Goal: Information Seeking & Learning: Compare options

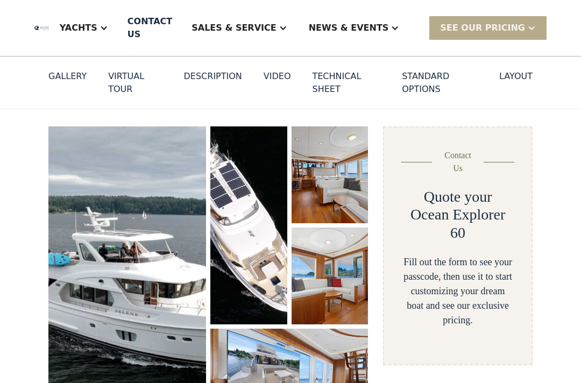
scroll to position [110, 0]
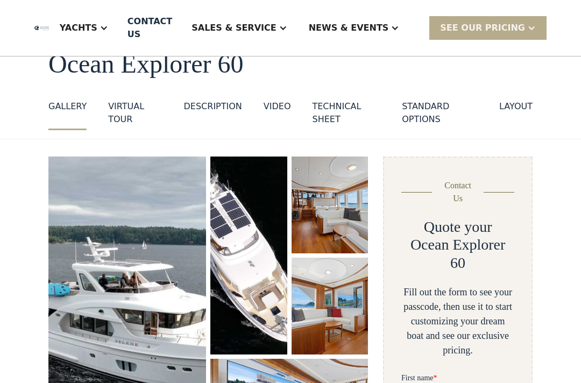
click at [518, 105] on div "layout" at bounding box center [515, 106] width 33 height 13
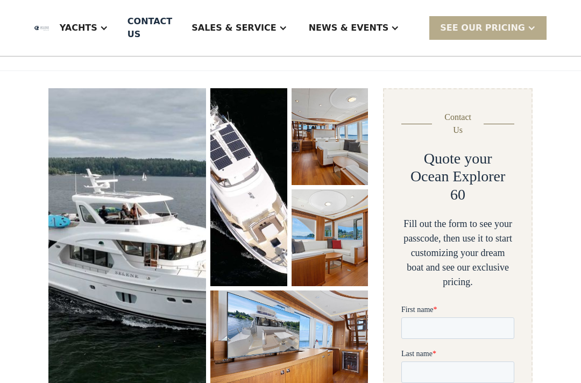
scroll to position [2359, 0]
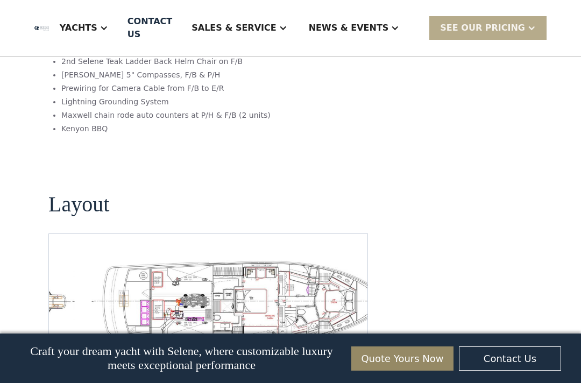
scroll to position [99, 0]
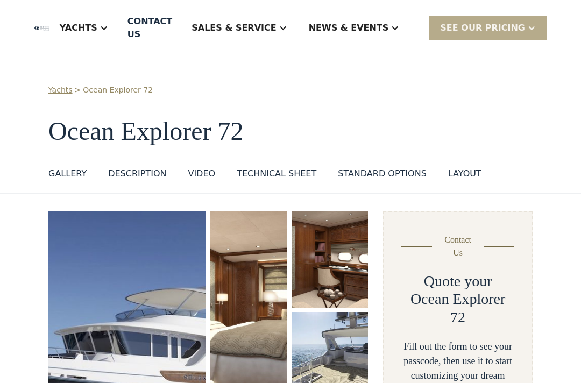
click at [461, 171] on div "layout" at bounding box center [464, 173] width 33 height 13
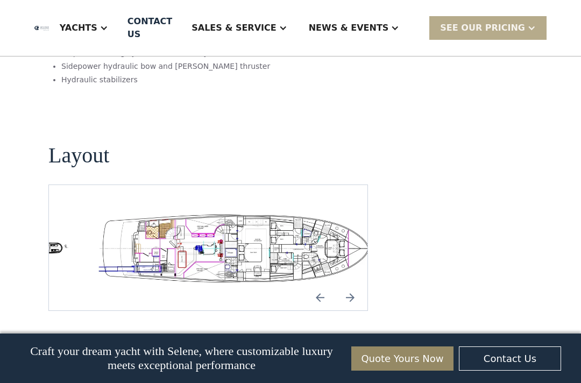
scroll to position [1935, 0]
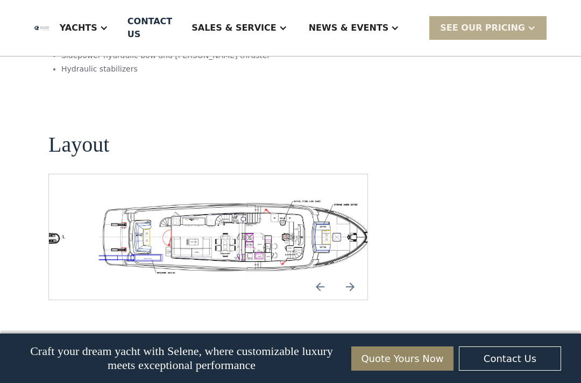
click at [170, 200] on img "open lightbox" at bounding box center [242, 237] width 301 height 74
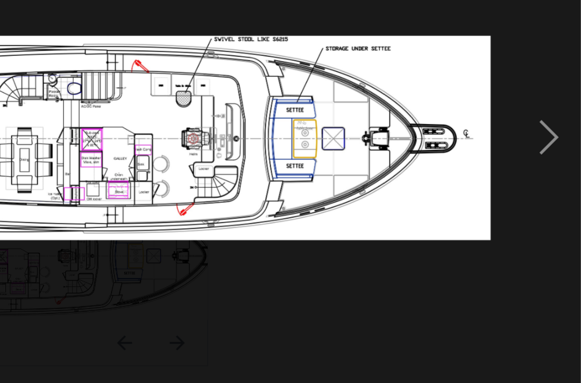
click at [544, 91] on div "next image" at bounding box center [562, 168] width 37 height 321
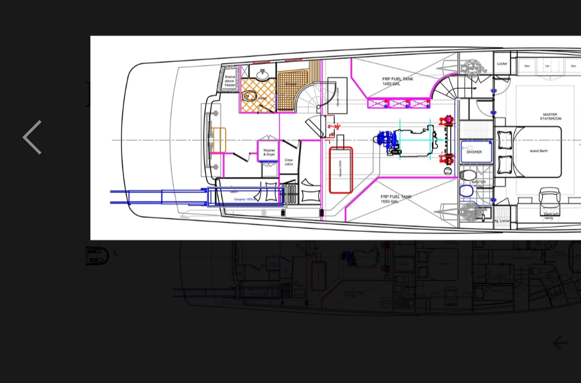
click at [12, 94] on div "previous image" at bounding box center [18, 168] width 37 height 321
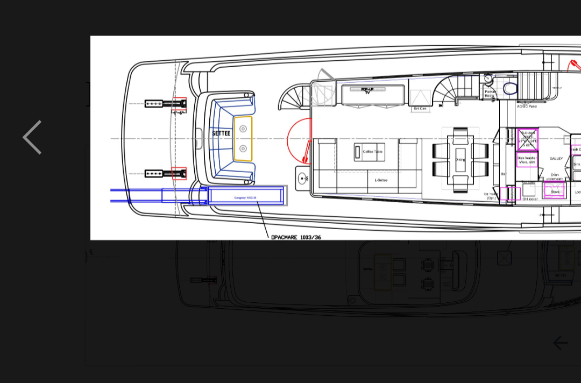
click at [17, 92] on div "previous image" at bounding box center [18, 168] width 37 height 321
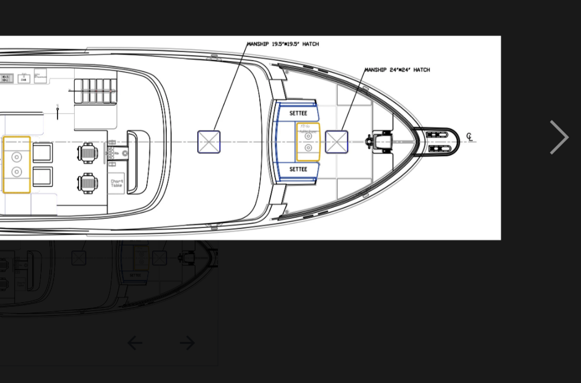
click at [544, 93] on div "next image" at bounding box center [562, 168] width 37 height 321
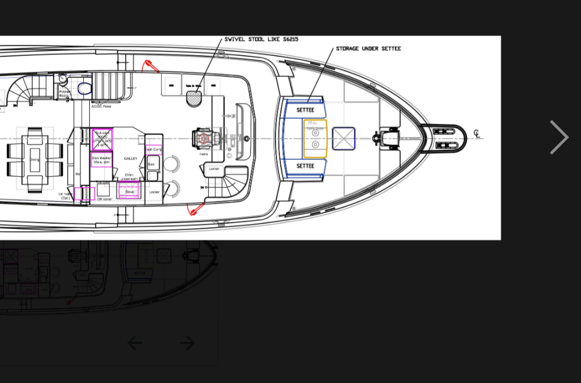
click at [544, 90] on div "next image" at bounding box center [562, 168] width 37 height 321
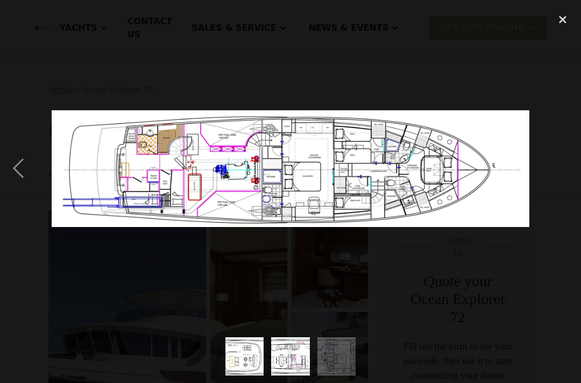
click at [254, 170] on img at bounding box center [291, 168] width 478 height 117
click at [259, 173] on img at bounding box center [291, 168] width 478 height 117
click at [256, 170] on img at bounding box center [291, 168] width 478 height 117
click at [258, 169] on img at bounding box center [291, 168] width 478 height 117
click at [114, 278] on div at bounding box center [290, 168] width 581 height 321
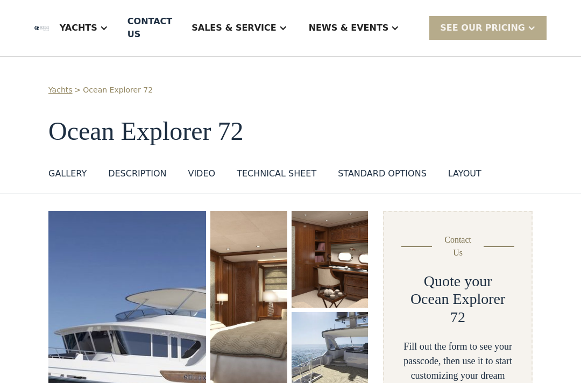
click at [110, 266] on img "open lightbox" at bounding box center [127, 360] width 158 height 299
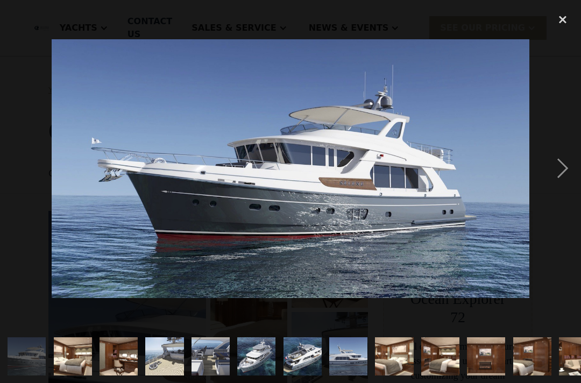
click at [570, 182] on div "next image" at bounding box center [562, 168] width 37 height 321
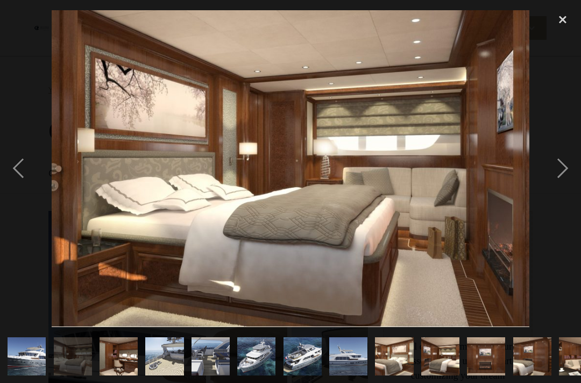
click at [569, 184] on div "next image" at bounding box center [562, 168] width 37 height 321
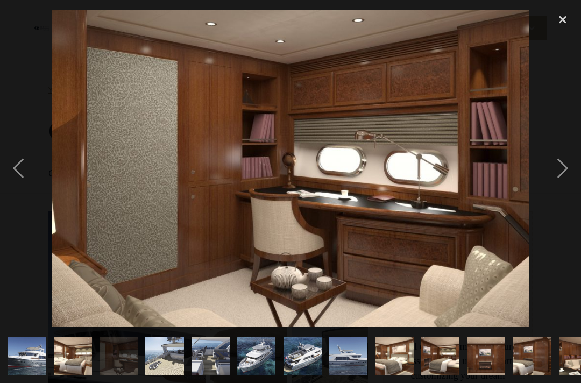
click at [568, 182] on div "next image" at bounding box center [562, 168] width 37 height 321
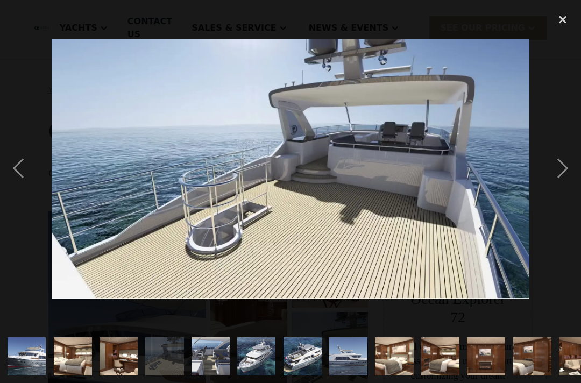
click at [564, 184] on div "next image" at bounding box center [562, 168] width 37 height 321
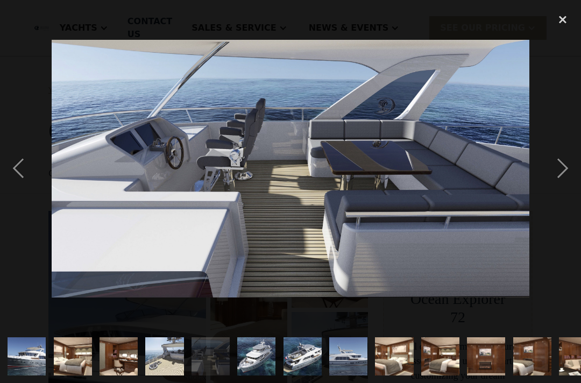
click at [564, 180] on div "next image" at bounding box center [562, 168] width 37 height 321
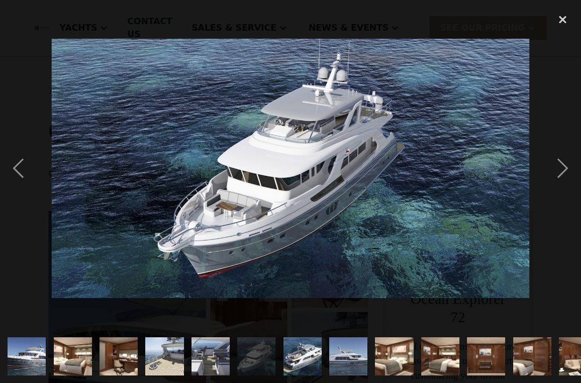
click at [566, 179] on div "next image" at bounding box center [562, 168] width 37 height 321
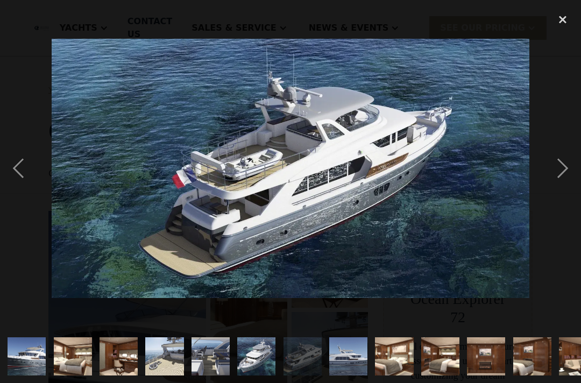
click at [564, 180] on div "next image" at bounding box center [562, 168] width 37 height 321
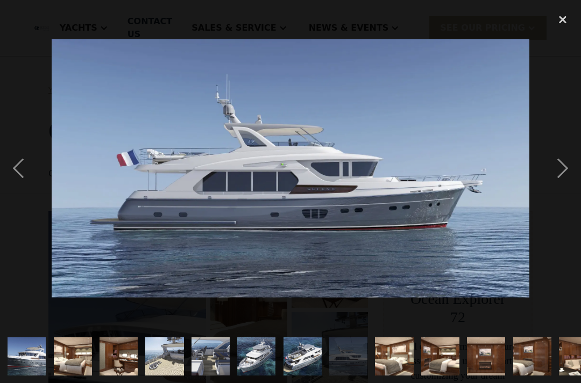
click at [564, 181] on div "next image" at bounding box center [562, 168] width 37 height 321
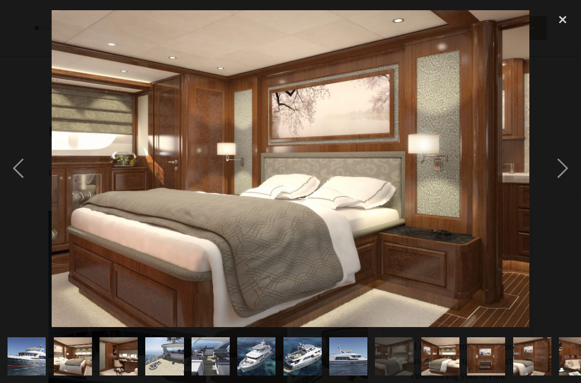
click at [564, 184] on div "next image" at bounding box center [562, 168] width 37 height 321
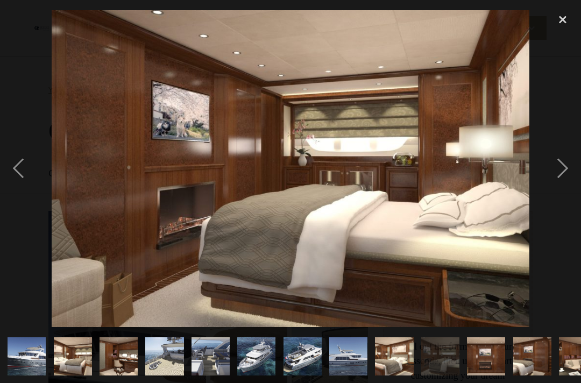
click at [566, 183] on div "next image" at bounding box center [562, 168] width 37 height 321
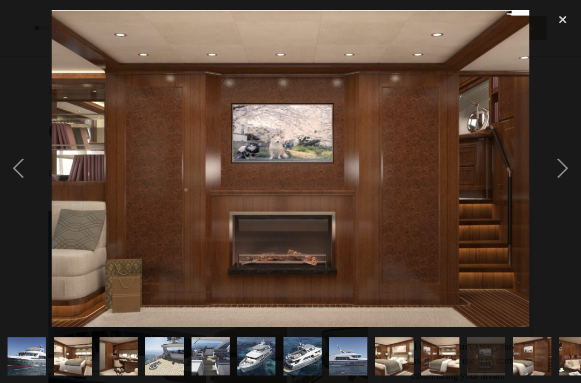
click at [565, 184] on div "next image" at bounding box center [562, 168] width 37 height 321
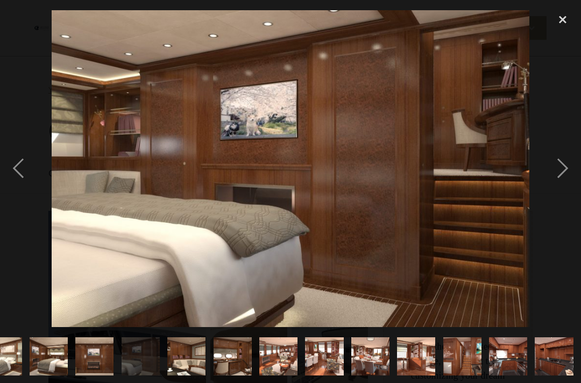
scroll to position [0, 472]
click at [567, 185] on div "next image" at bounding box center [562, 168] width 37 height 321
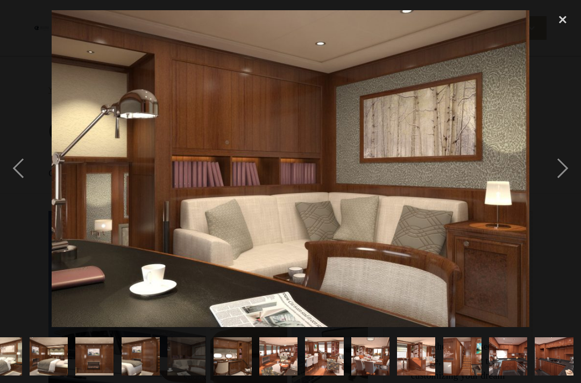
click at [562, 188] on div "next image" at bounding box center [562, 168] width 37 height 321
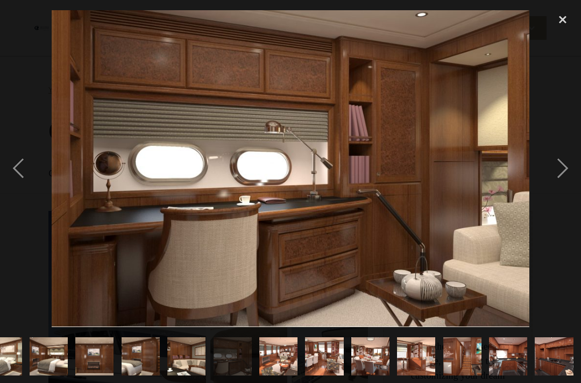
click at [561, 189] on div "next image" at bounding box center [562, 168] width 37 height 321
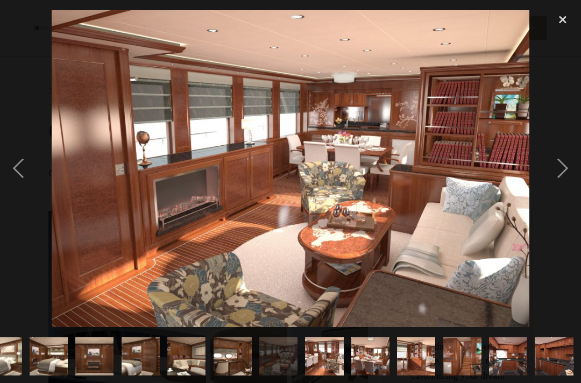
click at [560, 191] on div "next image" at bounding box center [562, 168] width 37 height 321
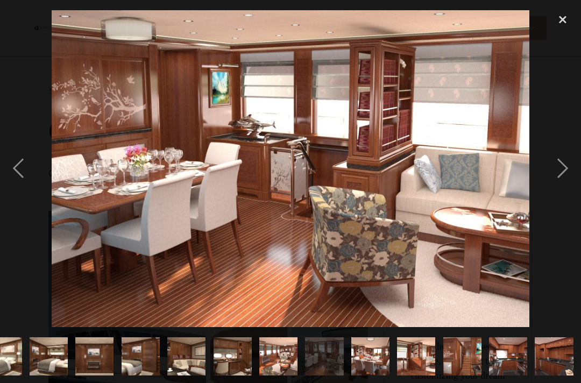
click at [560, 186] on div "next image" at bounding box center [562, 168] width 37 height 321
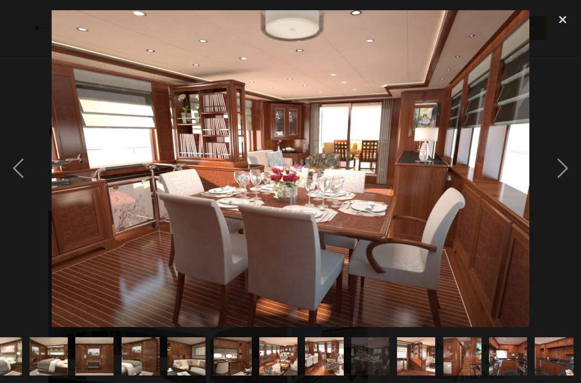
click at [561, 189] on div "next image" at bounding box center [562, 168] width 37 height 321
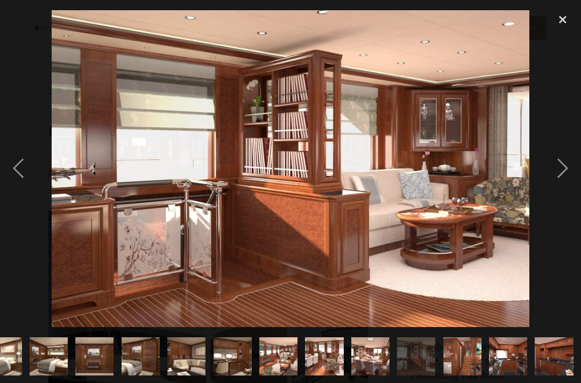
click at [564, 189] on div "next image" at bounding box center [562, 168] width 37 height 321
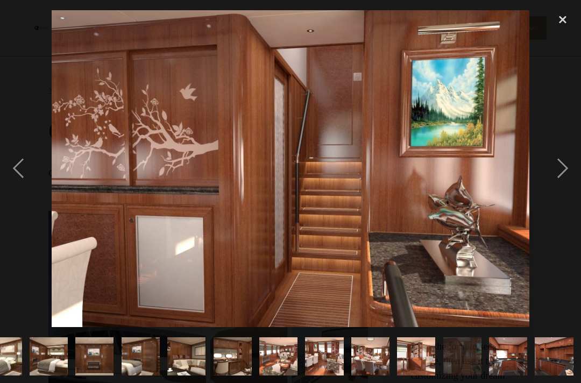
click at [562, 185] on div "next image" at bounding box center [562, 168] width 37 height 321
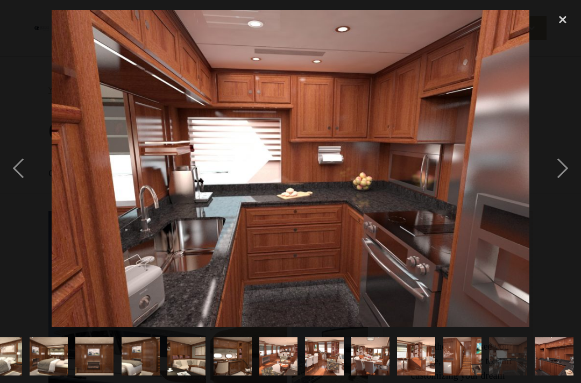
click at [561, 189] on div "next image" at bounding box center [562, 168] width 37 height 321
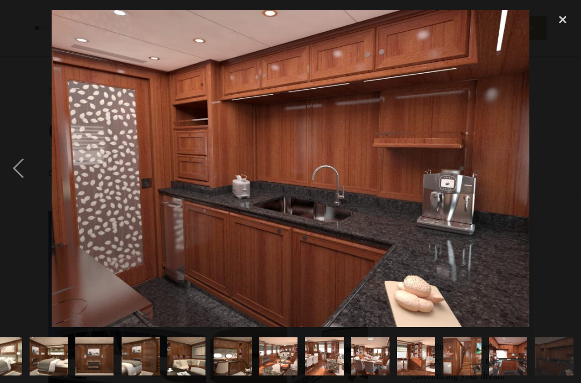
click at [561, 190] on div "next image" at bounding box center [562, 168] width 37 height 321
click at [562, 23] on div "close lightbox" at bounding box center [562, 20] width 37 height 24
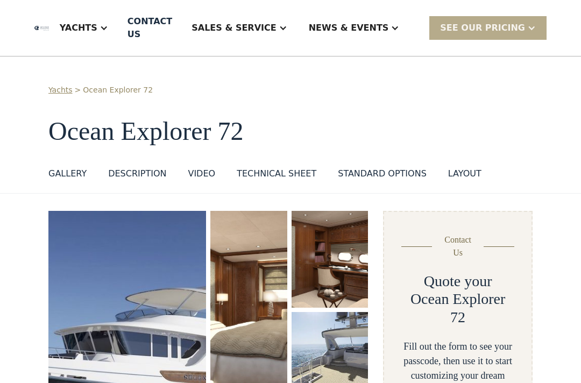
scroll to position [0, 0]
click at [256, 169] on div "Technical sheet" at bounding box center [277, 173] width 80 height 13
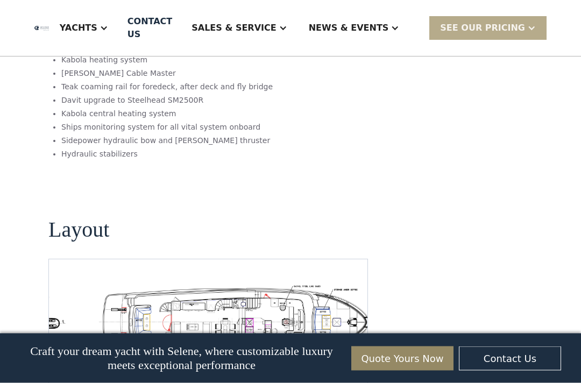
scroll to position [1851, 0]
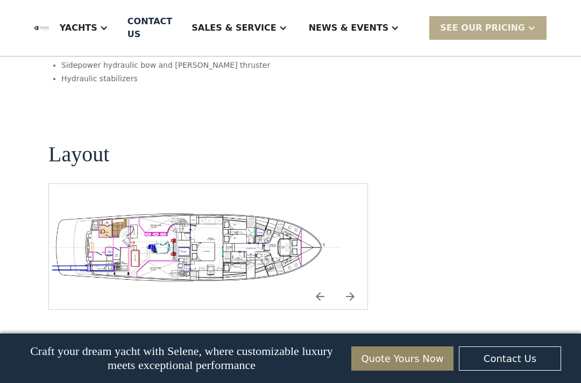
scroll to position [1926, 0]
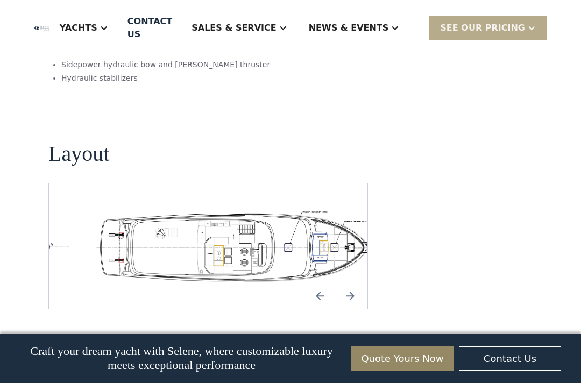
click at [71, 183] on div "No items found." at bounding box center [207, 246] width 319 height 126
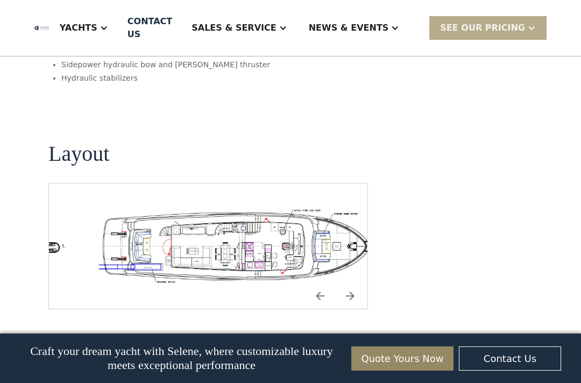
click at [325, 283] on img "Previous slide" at bounding box center [320, 296] width 26 height 26
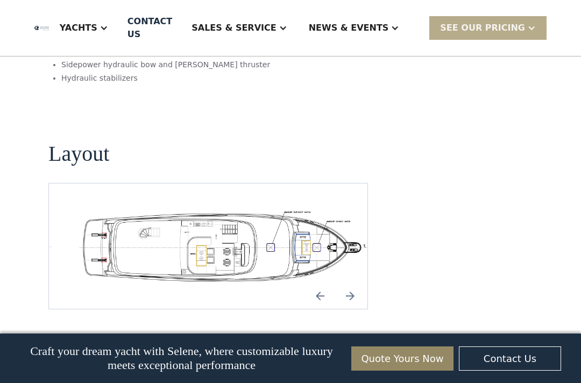
click at [326, 283] on img "Previous slide" at bounding box center [320, 296] width 26 height 26
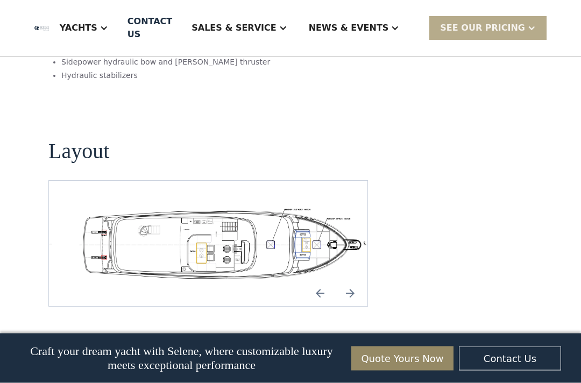
scroll to position [1925, 0]
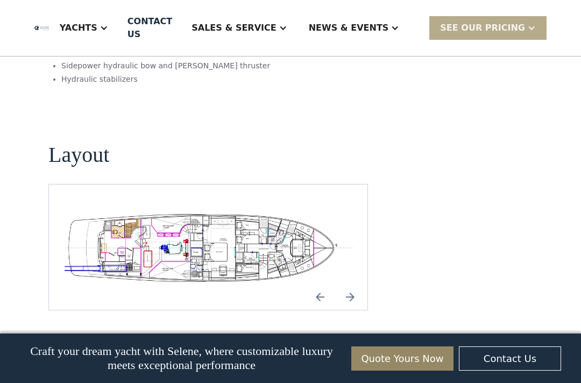
click at [183, 210] on img "open lightbox" at bounding box center [208, 247] width 301 height 74
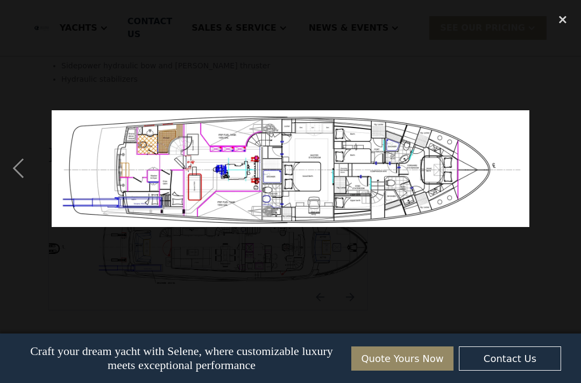
scroll to position [1935, 0]
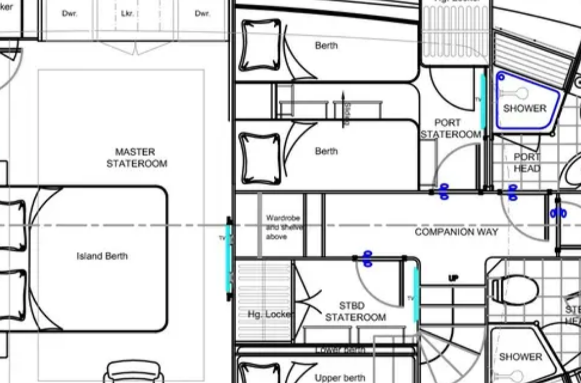
click at [104, 110] on img at bounding box center [291, 168] width 478 height 117
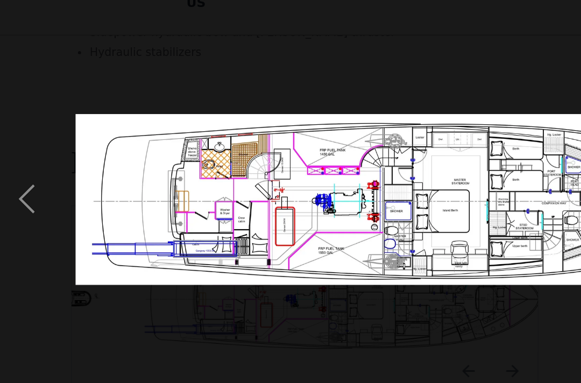
click at [13, 147] on div "previous image" at bounding box center [18, 168] width 37 height 321
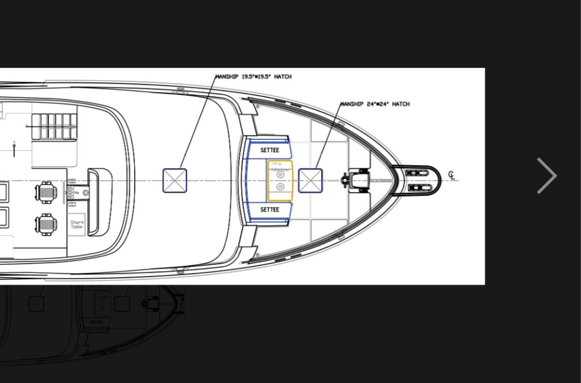
click at [544, 107] on div "next image" at bounding box center [562, 168] width 37 height 321
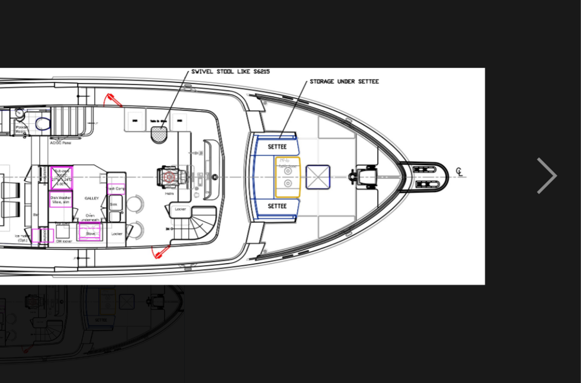
click at [544, 105] on div "next image" at bounding box center [562, 168] width 37 height 321
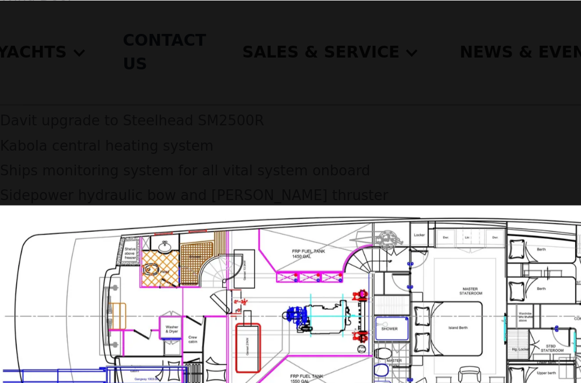
scroll to position [1882, 0]
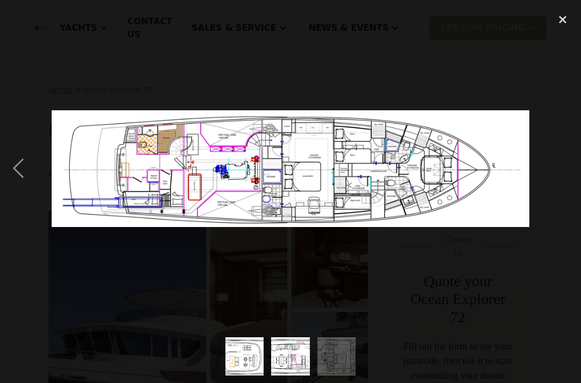
click at [367, 168] on img at bounding box center [291, 168] width 478 height 117
click at [361, 167] on img at bounding box center [291, 168] width 478 height 117
click at [363, 168] on img at bounding box center [291, 168] width 478 height 117
click at [369, 170] on img at bounding box center [291, 168] width 478 height 117
click at [351, 170] on img at bounding box center [291, 168] width 478 height 117
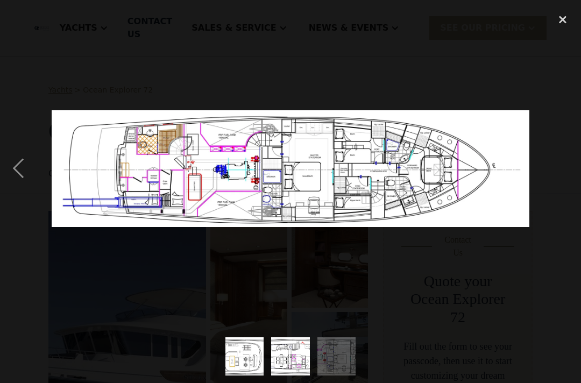
click at [350, 173] on img at bounding box center [291, 168] width 478 height 117
click at [116, 170] on img at bounding box center [291, 168] width 478 height 117
click at [117, 167] on img at bounding box center [291, 168] width 478 height 117
click at [56, 164] on img at bounding box center [291, 168] width 478 height 117
click at [55, 171] on img at bounding box center [291, 168] width 478 height 117
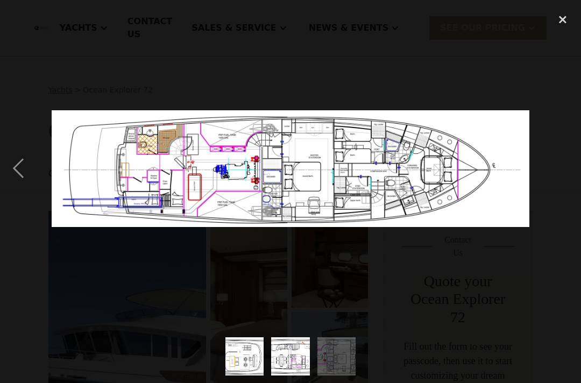
click at [54, 175] on img at bounding box center [291, 168] width 478 height 117
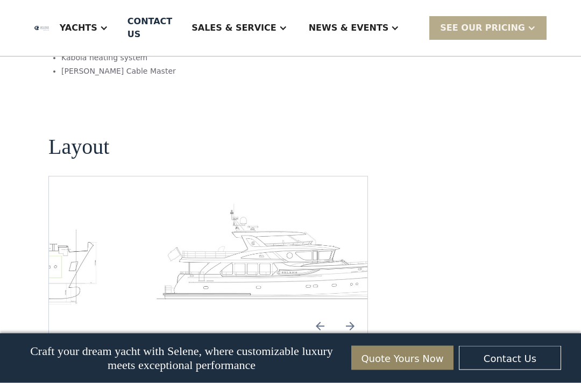
scroll to position [1508, 0]
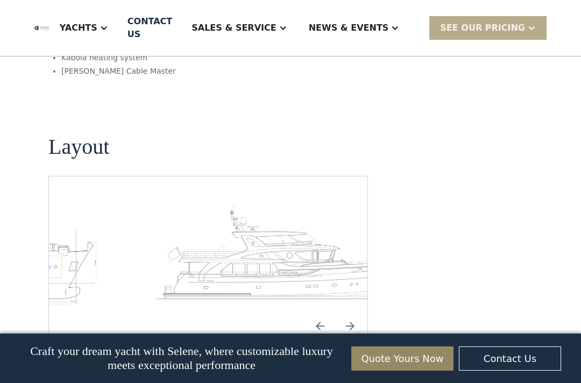
click at [359, 313] on img "Next slide" at bounding box center [350, 326] width 26 height 26
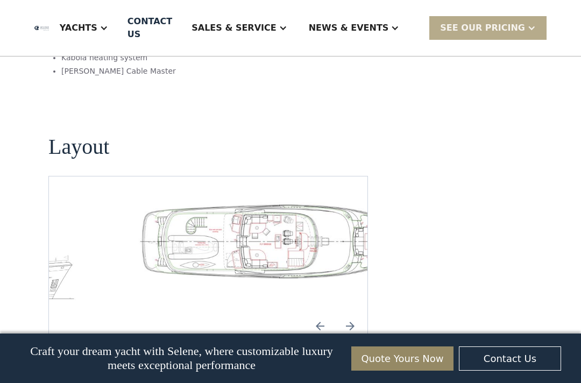
click at [360, 313] on img "Next slide" at bounding box center [350, 326] width 26 height 26
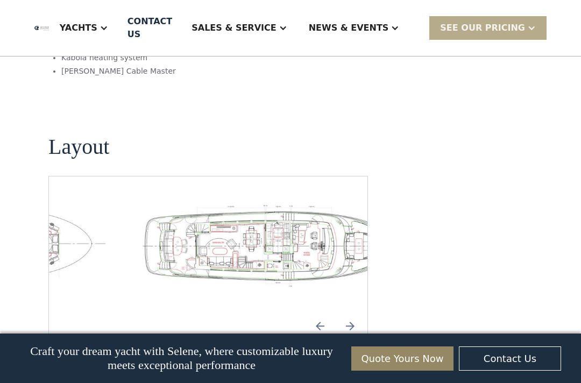
click at [227, 223] on img "open lightbox" at bounding box center [276, 244] width 301 height 85
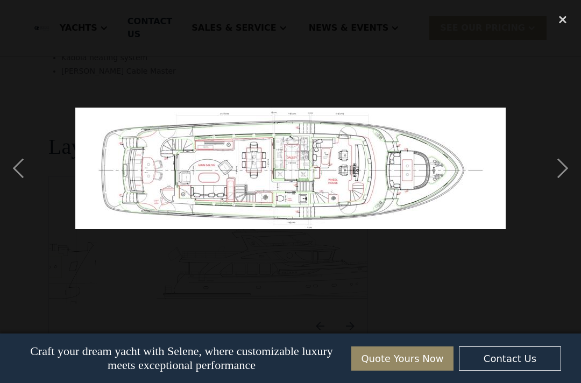
scroll to position [1518, 0]
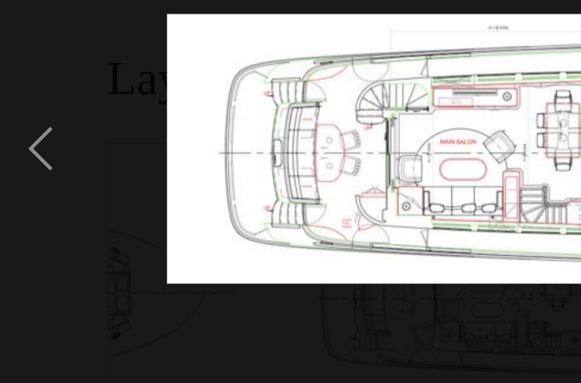
click at [14, 83] on div "previous image" at bounding box center [18, 168] width 37 height 321
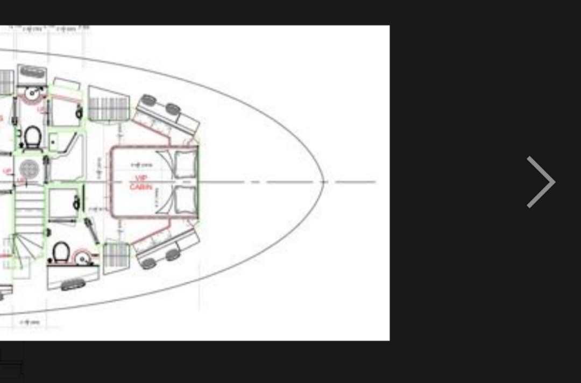
click at [544, 78] on div "next image" at bounding box center [562, 168] width 37 height 321
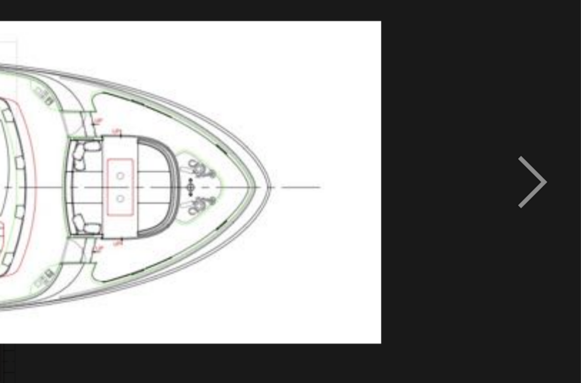
click at [544, 79] on div "next image" at bounding box center [562, 168] width 37 height 321
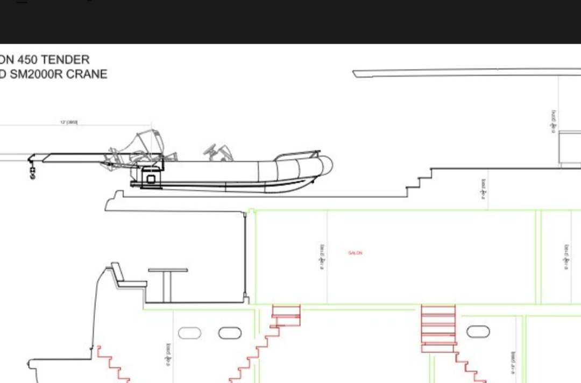
click at [194, 81] on img at bounding box center [291, 169] width 478 height 176
click at [52, 81] on img at bounding box center [291, 169] width 478 height 176
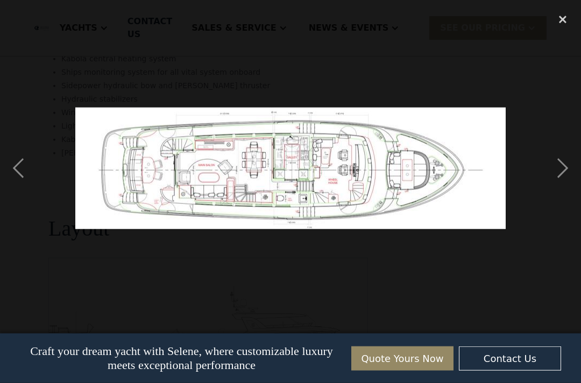
scroll to position [1412, 0]
click at [564, 180] on div "next image" at bounding box center [562, 168] width 37 height 321
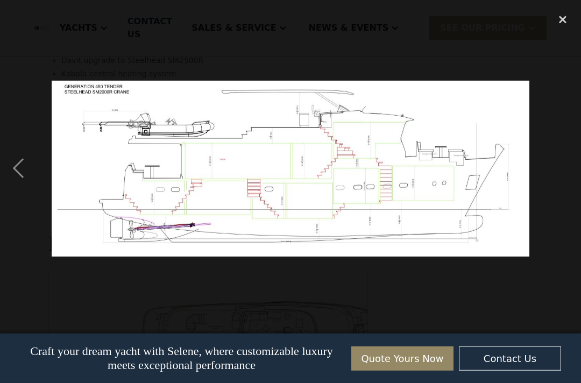
scroll to position [1418, 0]
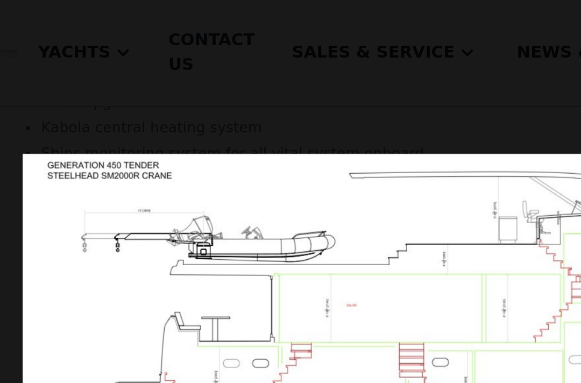
click at [61, 177] on img at bounding box center [291, 169] width 478 height 176
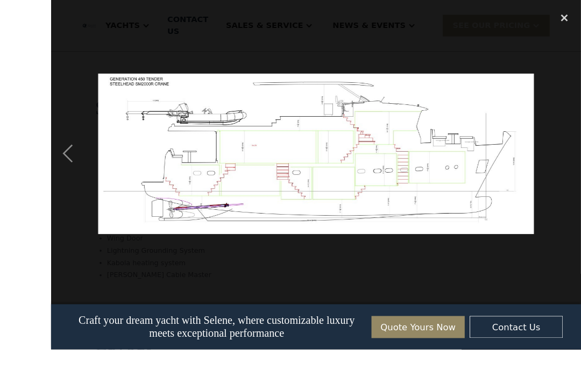
scroll to position [1293, 0]
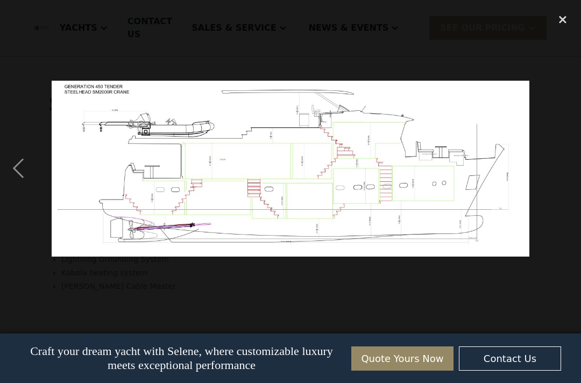
click at [16, 186] on div "previous image" at bounding box center [18, 168] width 37 height 321
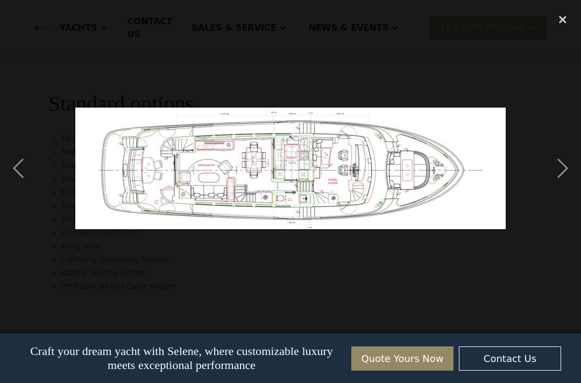
click at [16, 185] on div "previous image" at bounding box center [18, 168] width 37 height 321
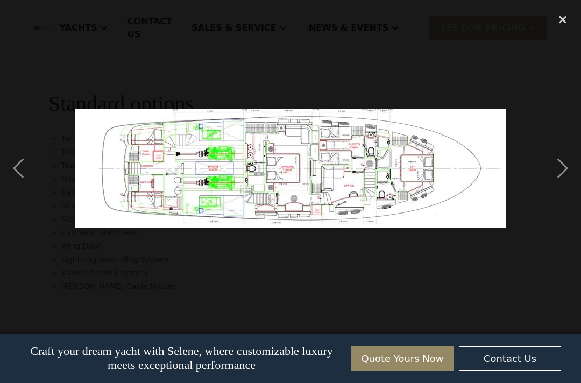
click at [16, 180] on div "previous image" at bounding box center [18, 168] width 37 height 321
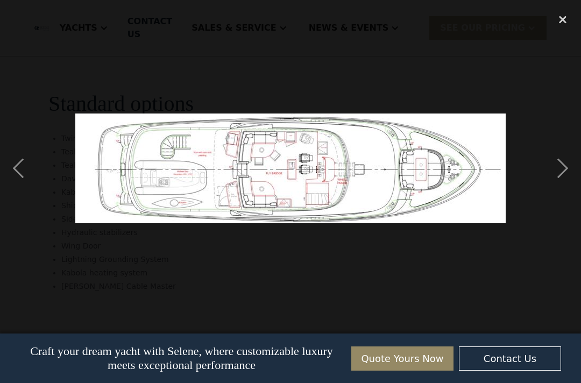
click at [18, 182] on div "previous image" at bounding box center [18, 168] width 37 height 321
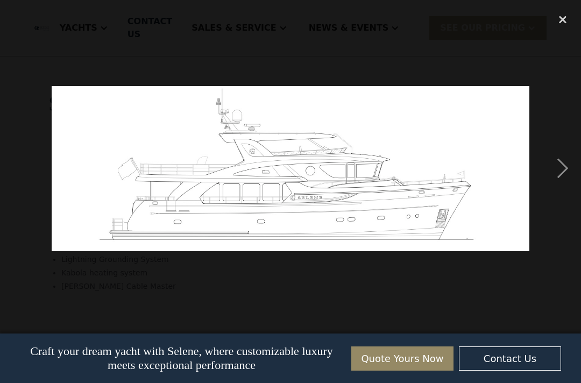
click at [561, 28] on div "close lightbox" at bounding box center [562, 20] width 37 height 24
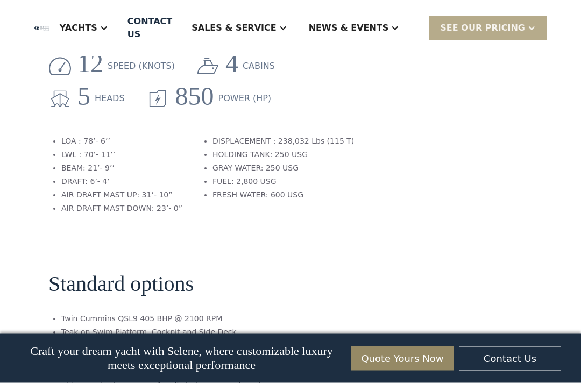
scroll to position [1086, 0]
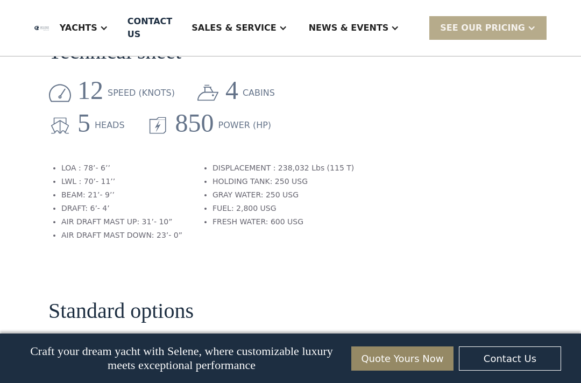
click at [498, 28] on div "SEE Our Pricing" at bounding box center [482, 28] width 85 height 13
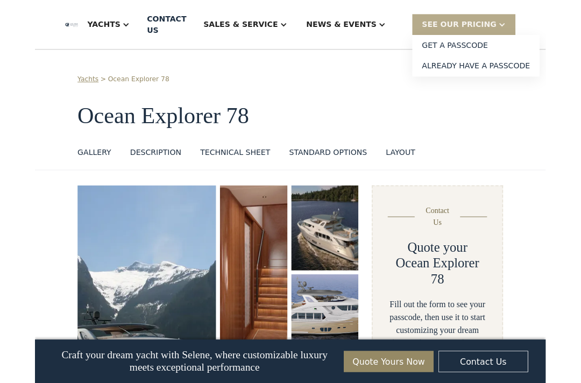
scroll to position [757, 0]
